Goal: Task Accomplishment & Management: Use online tool/utility

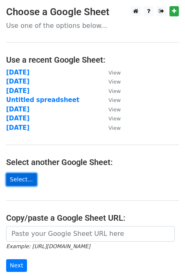
click at [23, 182] on link "Select..." at bounding box center [21, 179] width 31 height 13
